Goal: Check status: Check status

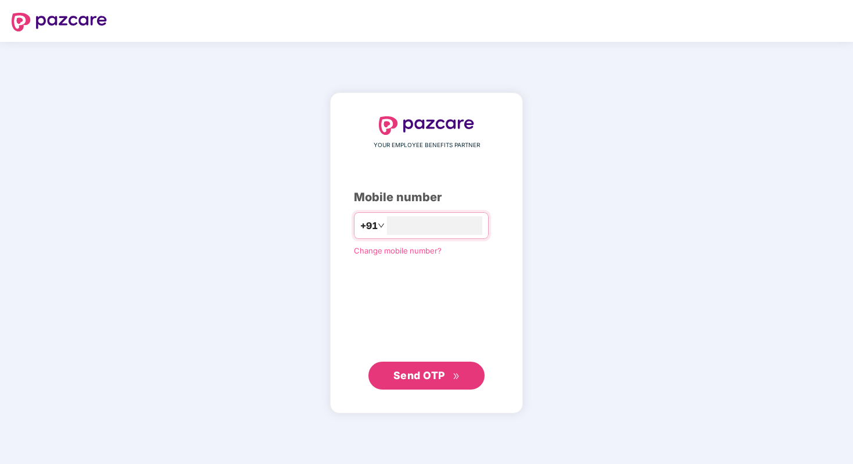
type input "**********"
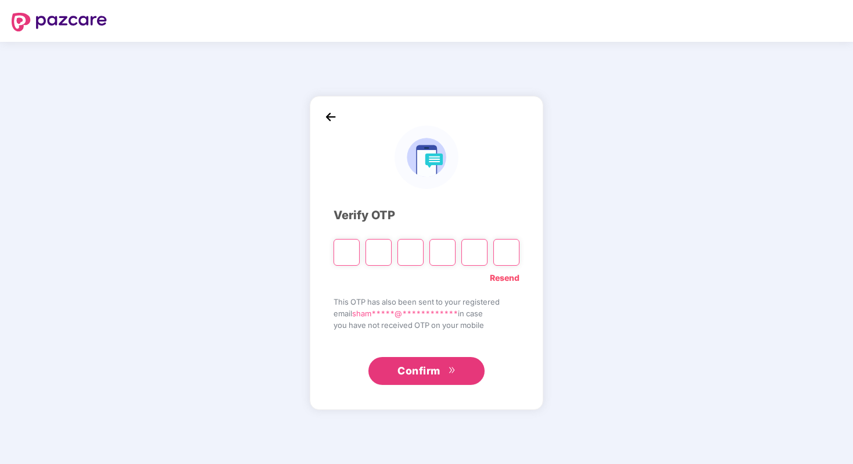
type input "*"
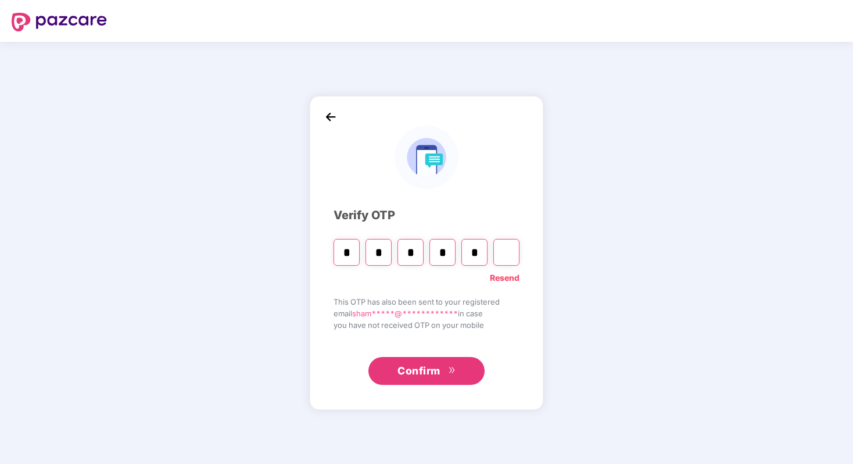
type input "*"
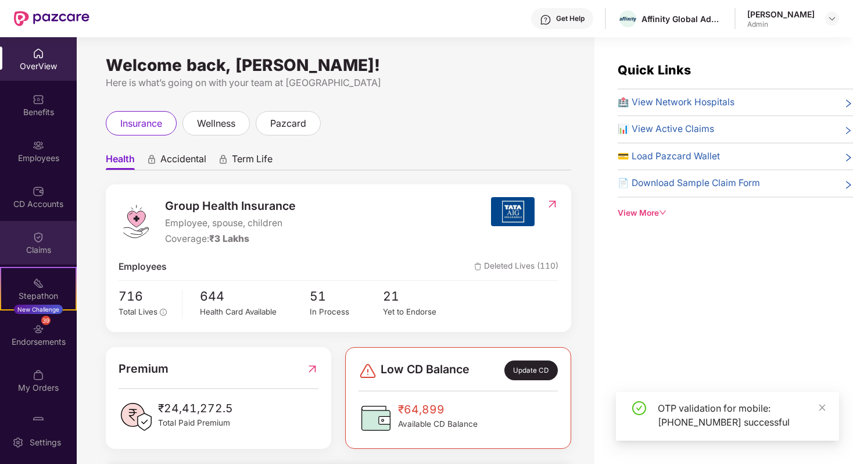
click at [30, 247] on div "Claims" at bounding box center [38, 250] width 77 height 12
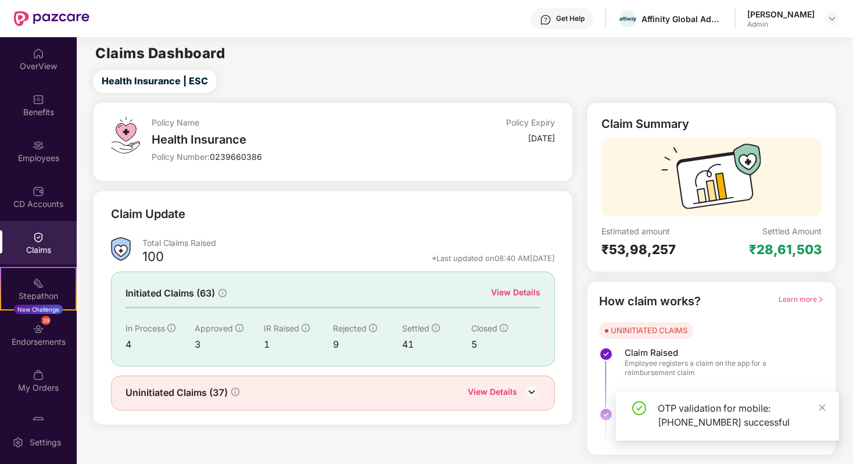
click at [504, 386] on div "View Details" at bounding box center [492, 392] width 49 height 15
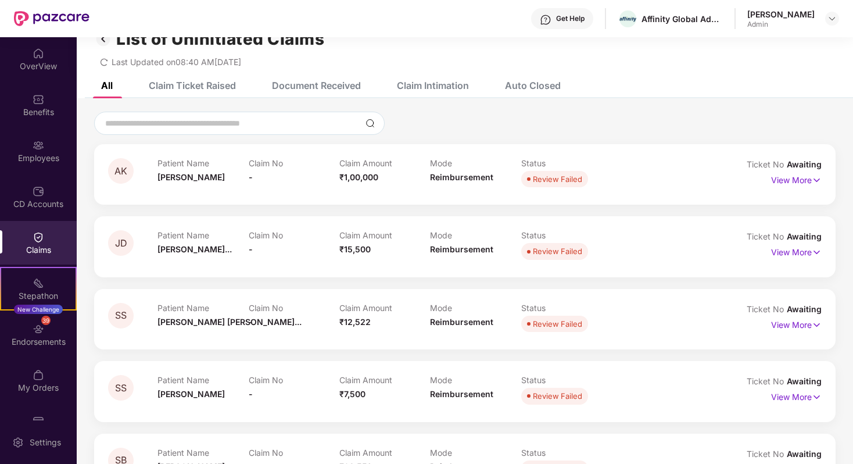
scroll to position [33, 0]
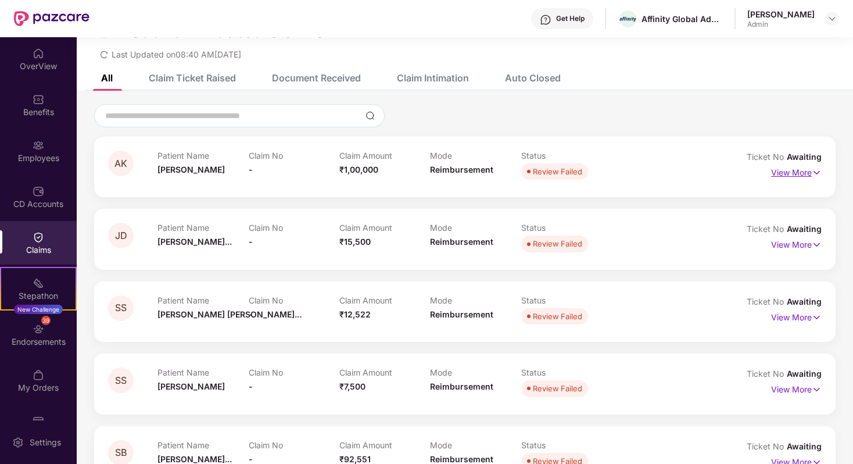
click at [801, 170] on p "View More" at bounding box center [796, 171] width 51 height 16
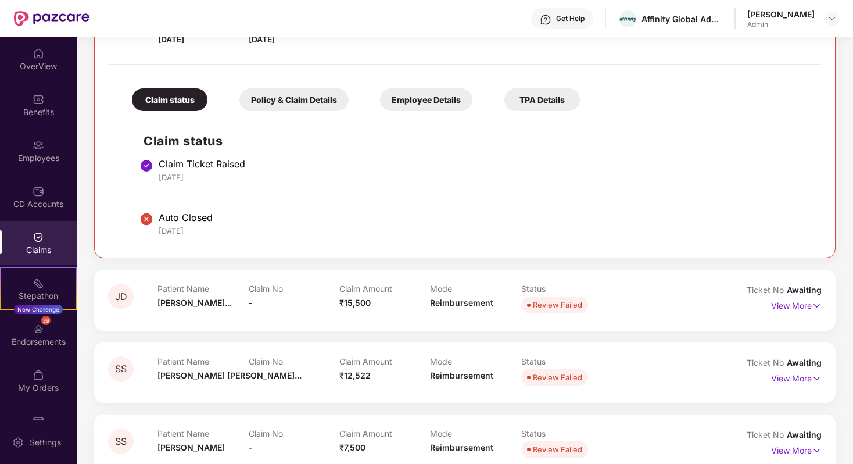
scroll to position [212, 0]
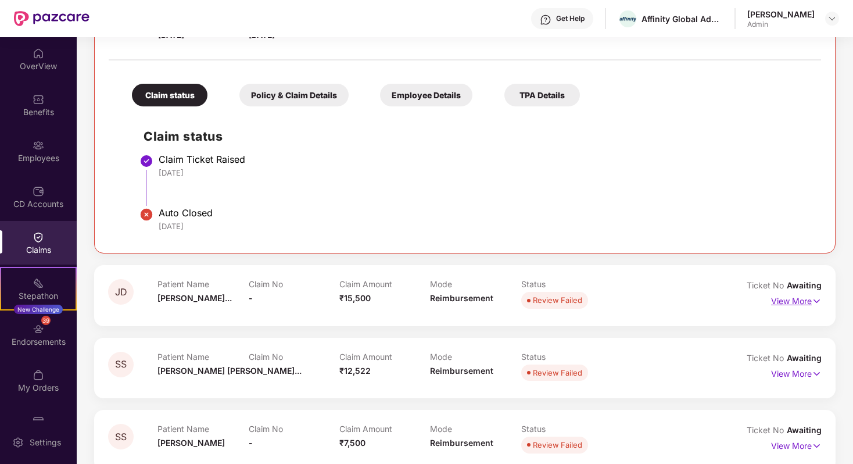
click at [812, 299] on img at bounding box center [816, 300] width 10 height 13
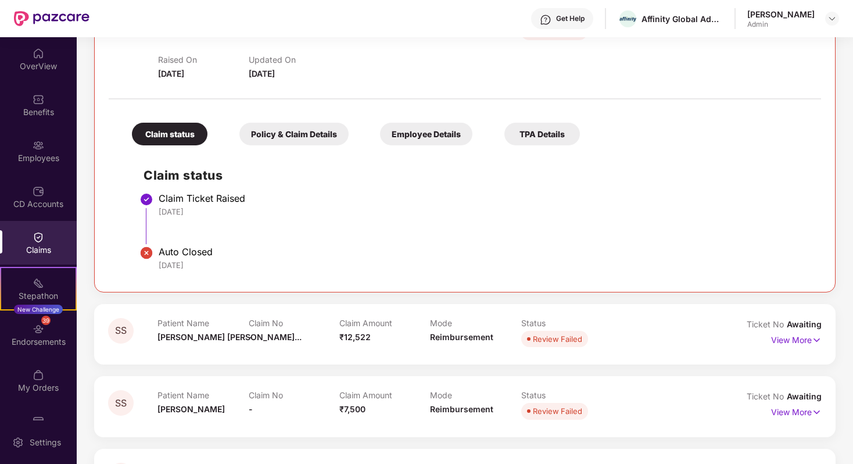
scroll to position [522, 0]
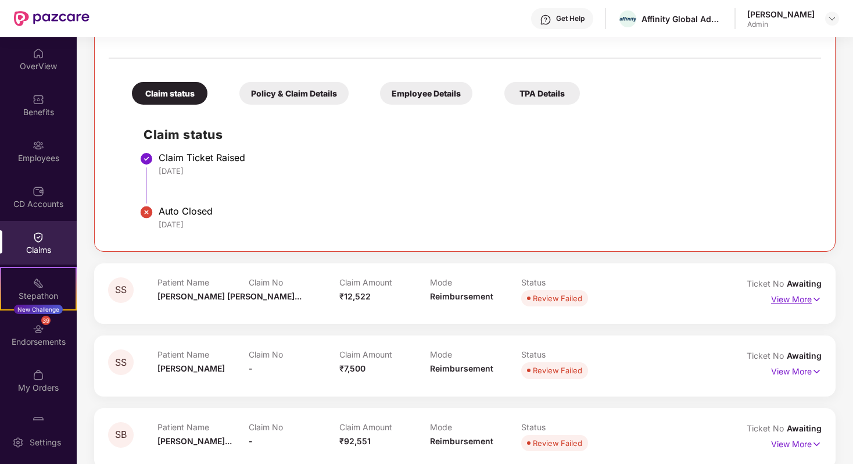
click at [803, 293] on p "View More" at bounding box center [796, 298] width 51 height 16
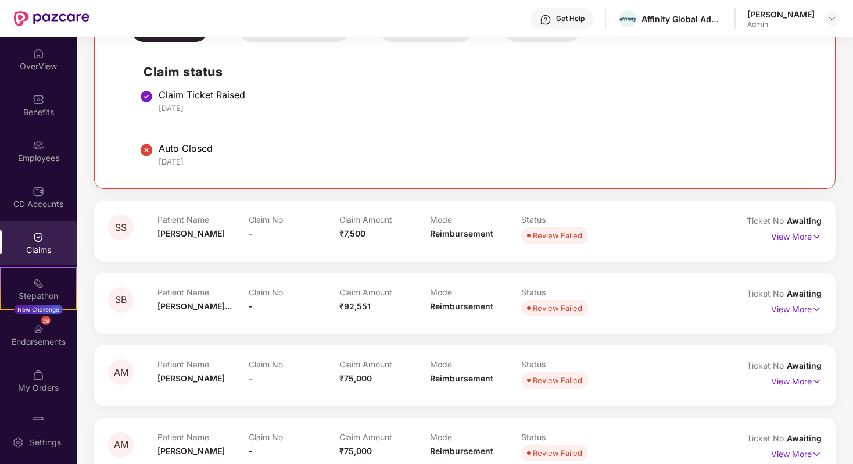
scroll to position [895, 0]
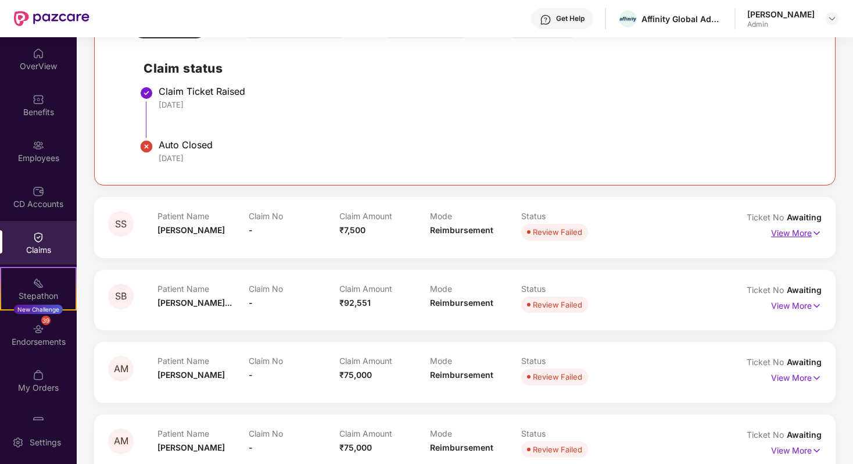
click at [781, 231] on p "View More" at bounding box center [796, 232] width 51 height 16
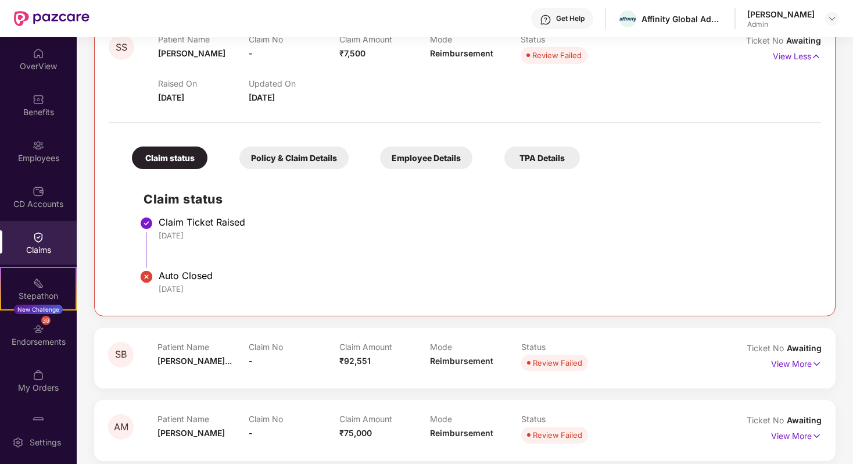
scroll to position [1096, 0]
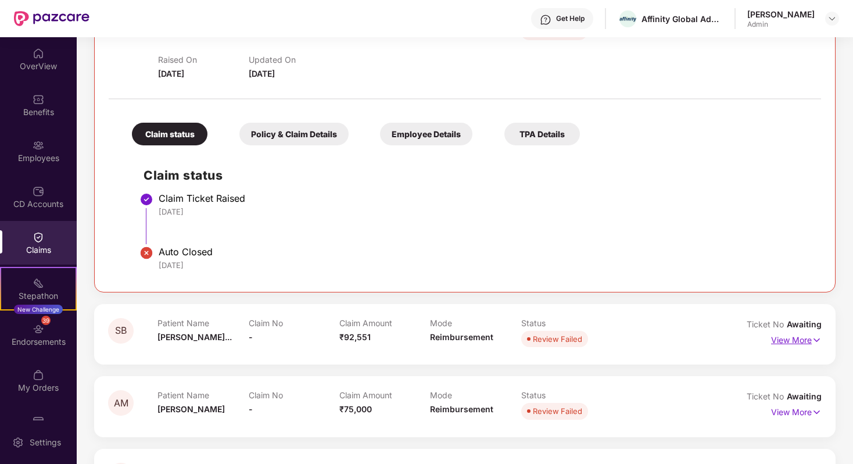
click at [785, 343] on p "View More" at bounding box center [796, 339] width 51 height 16
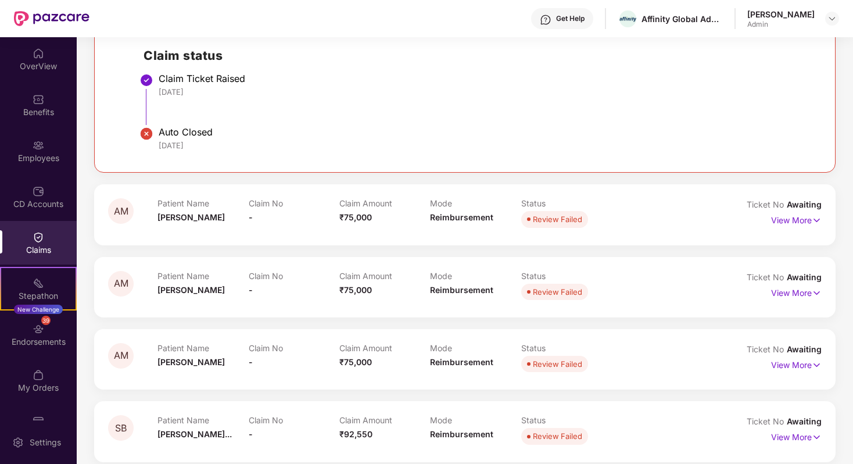
scroll to position [1525, 0]
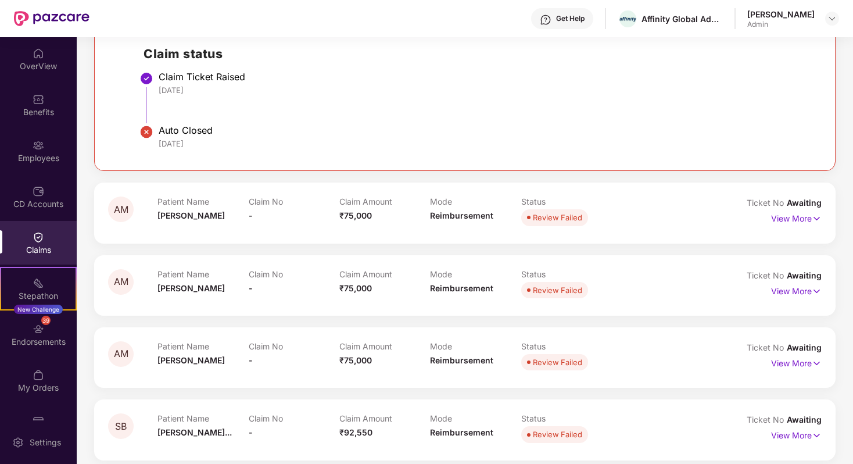
click at [800, 207] on span "Awaiting" at bounding box center [803, 202] width 35 height 10
click at [798, 216] on p "View More" at bounding box center [796, 217] width 51 height 16
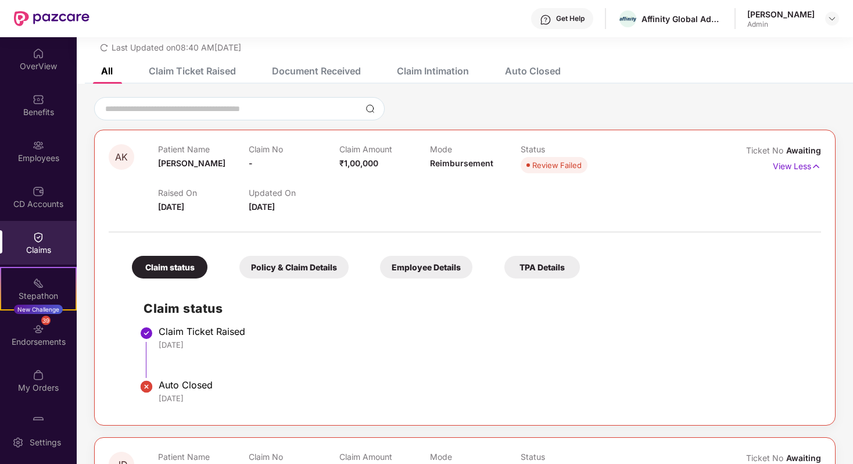
scroll to position [0, 0]
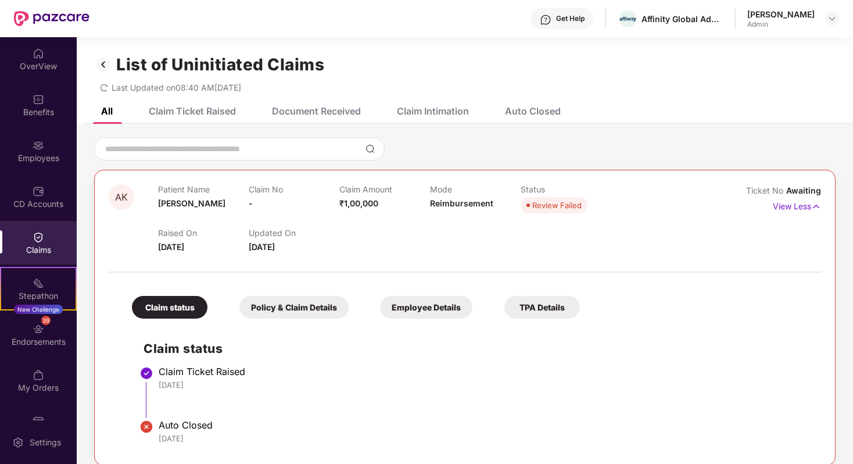
click at [219, 119] on div "Claim Ticket Raised" at bounding box center [183, 111] width 105 height 26
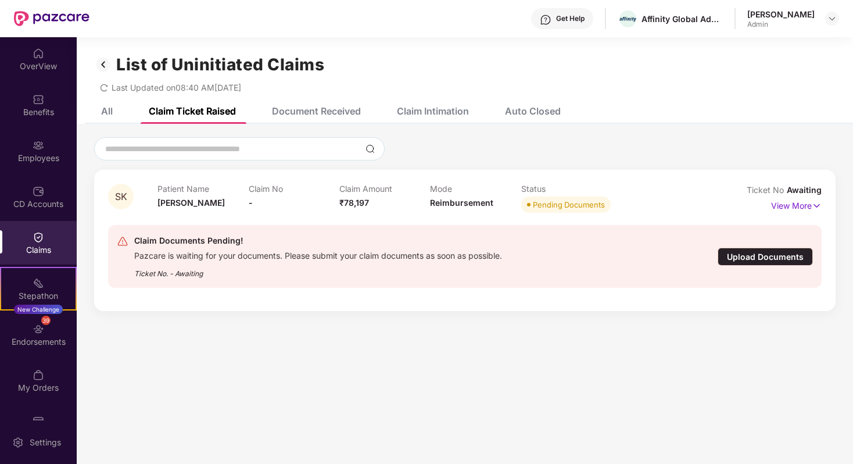
click at [107, 110] on div "All" at bounding box center [107, 111] width 12 height 12
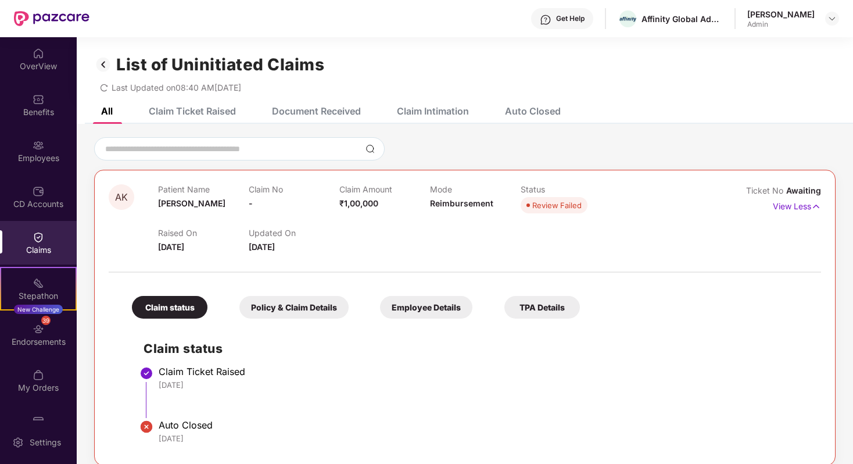
click at [209, 110] on div "Claim Ticket Raised" at bounding box center [192, 111] width 87 height 12
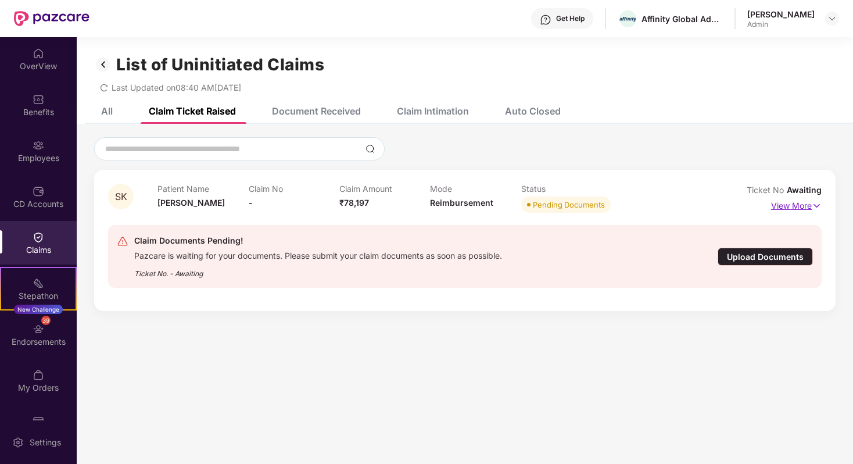
click at [799, 204] on p "View More" at bounding box center [796, 204] width 51 height 16
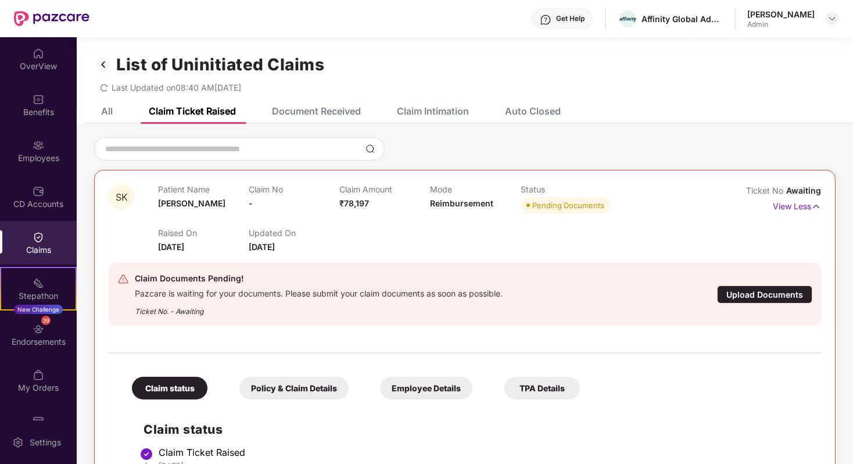
click at [322, 113] on div "Document Received" at bounding box center [316, 111] width 89 height 12
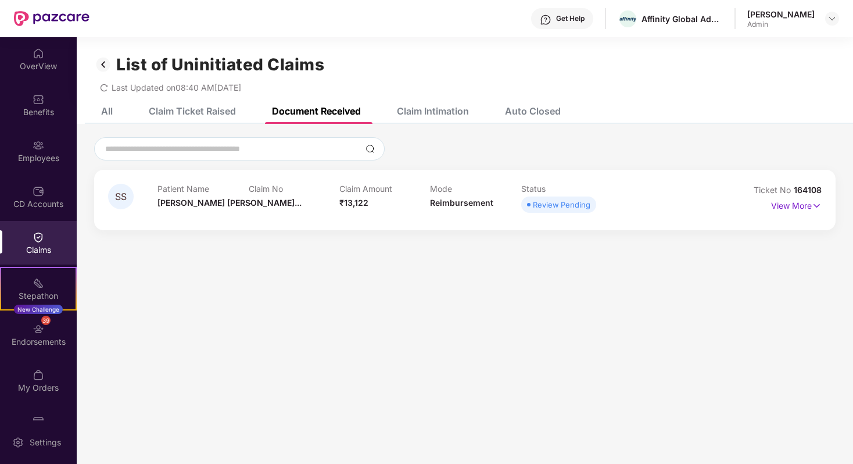
click at [434, 109] on div "Claim Intimation" at bounding box center [433, 111] width 72 height 12
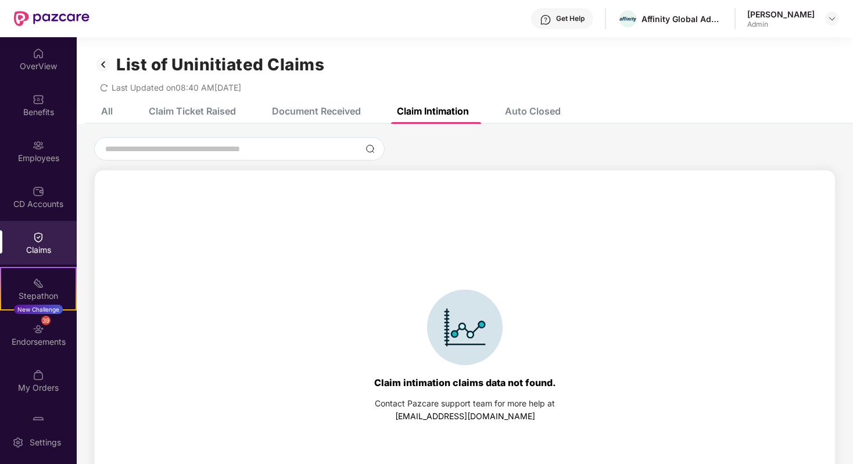
click at [509, 121] on div "Auto Closed" at bounding box center [523, 111] width 73 height 26
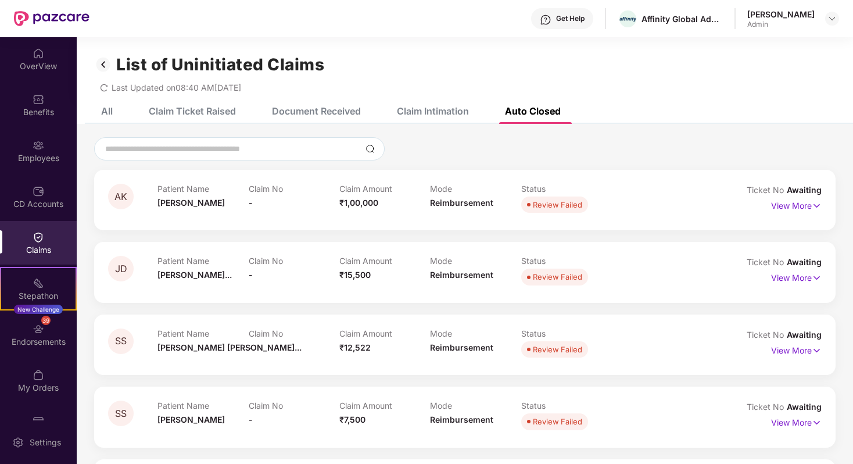
click at [465, 110] on div "Claim Intimation" at bounding box center [433, 111] width 72 height 12
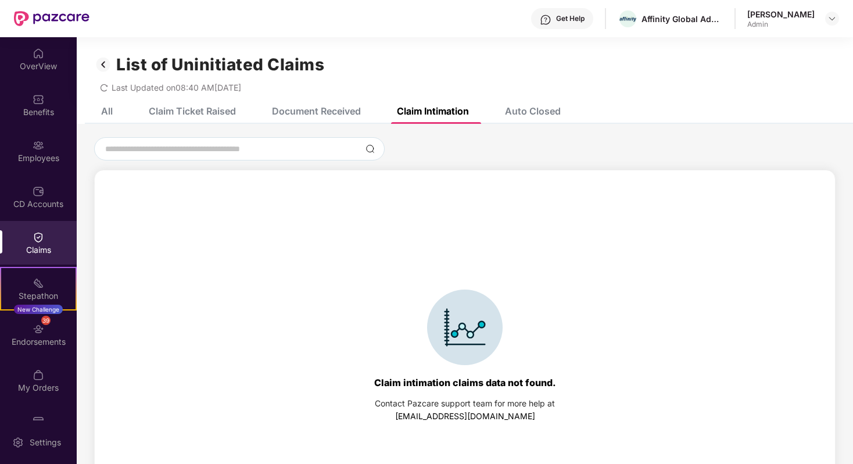
click at [504, 106] on div "Auto Closed" at bounding box center [523, 111] width 73 height 12
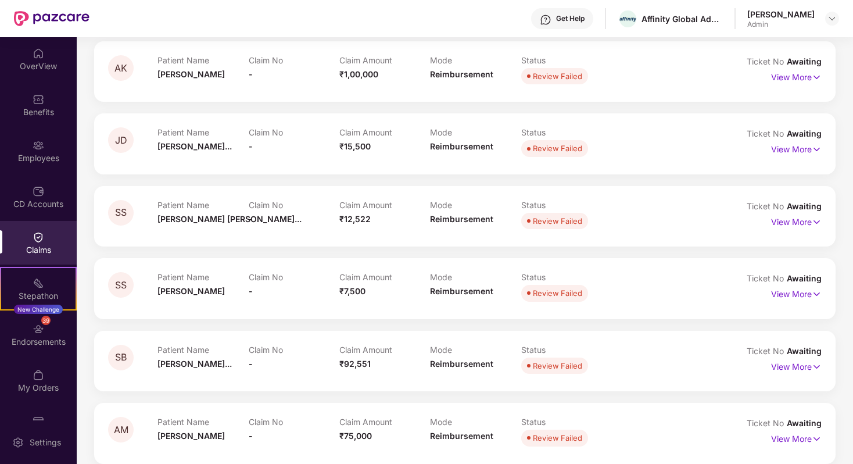
scroll to position [130, 0]
